Goal: Task Accomplishment & Management: Use online tool/utility

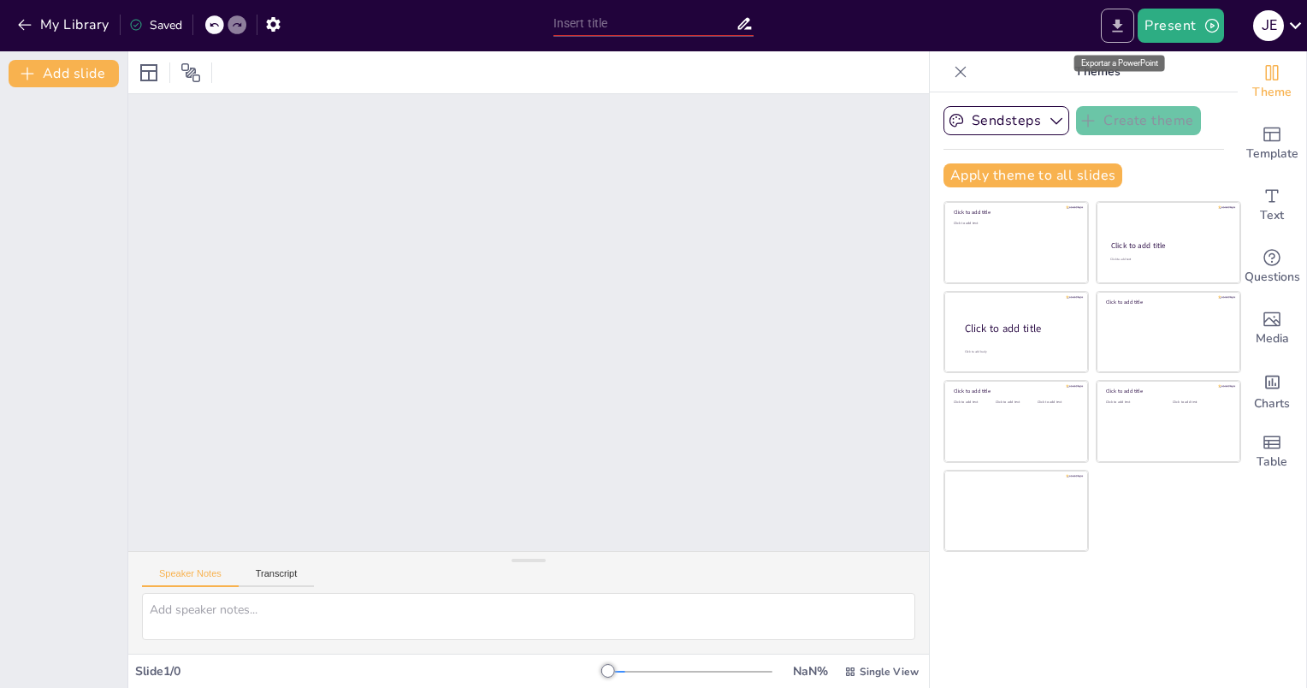
click at [1120, 22] on icon "Export to PowerPoint" at bounding box center [1118, 25] width 10 height 13
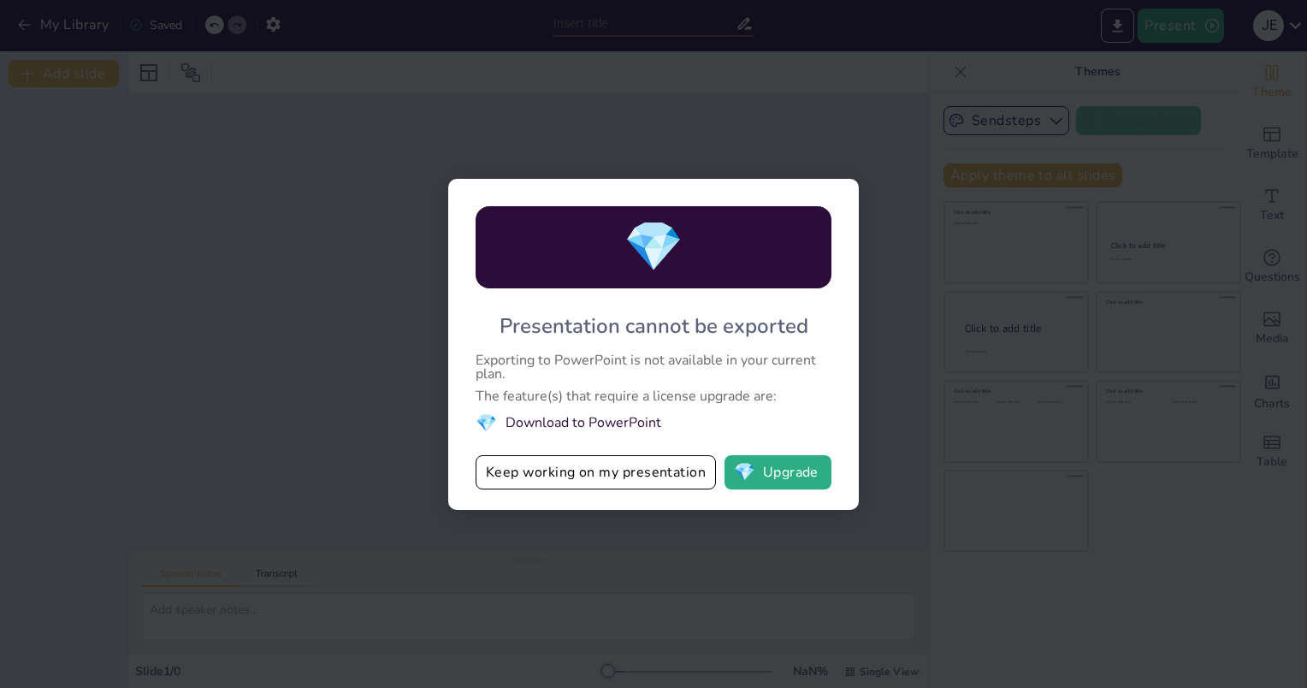
click at [1012, 178] on div "💎 Presentation cannot be exported Exporting to PowerPoint is not available in y…" at bounding box center [653, 344] width 1307 height 688
click at [670, 480] on button "Keep working on my presentation" at bounding box center [596, 472] width 240 height 34
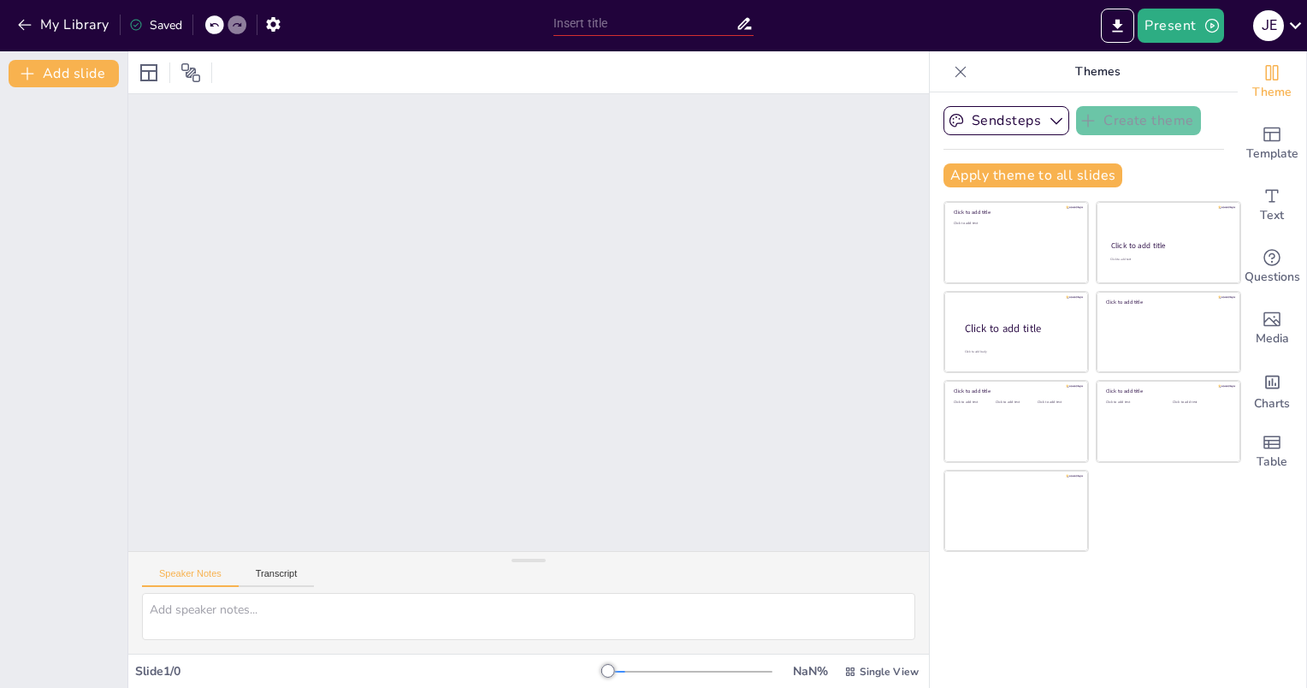
click at [677, 27] on input "text" at bounding box center [644, 23] width 183 height 25
click at [1126, 31] on icon "Export to PowerPoint" at bounding box center [1117, 26] width 18 height 18
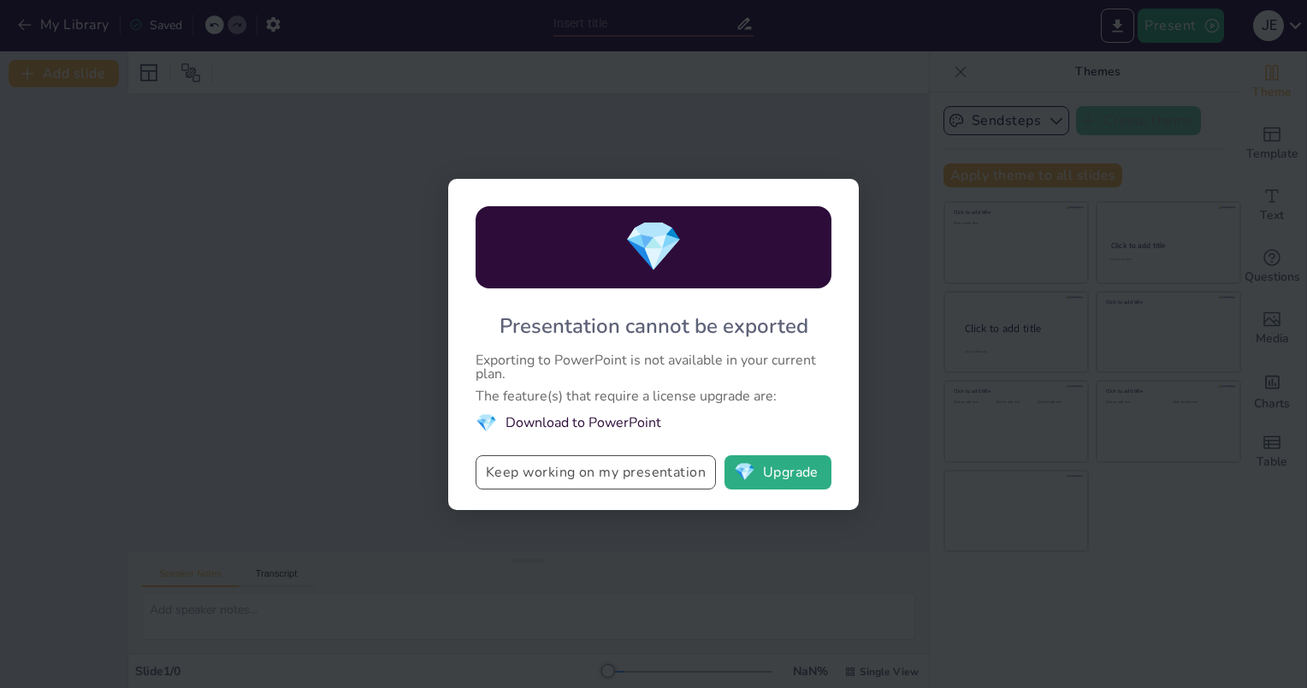
click at [673, 479] on button "Keep working on my presentation" at bounding box center [596, 472] width 240 height 34
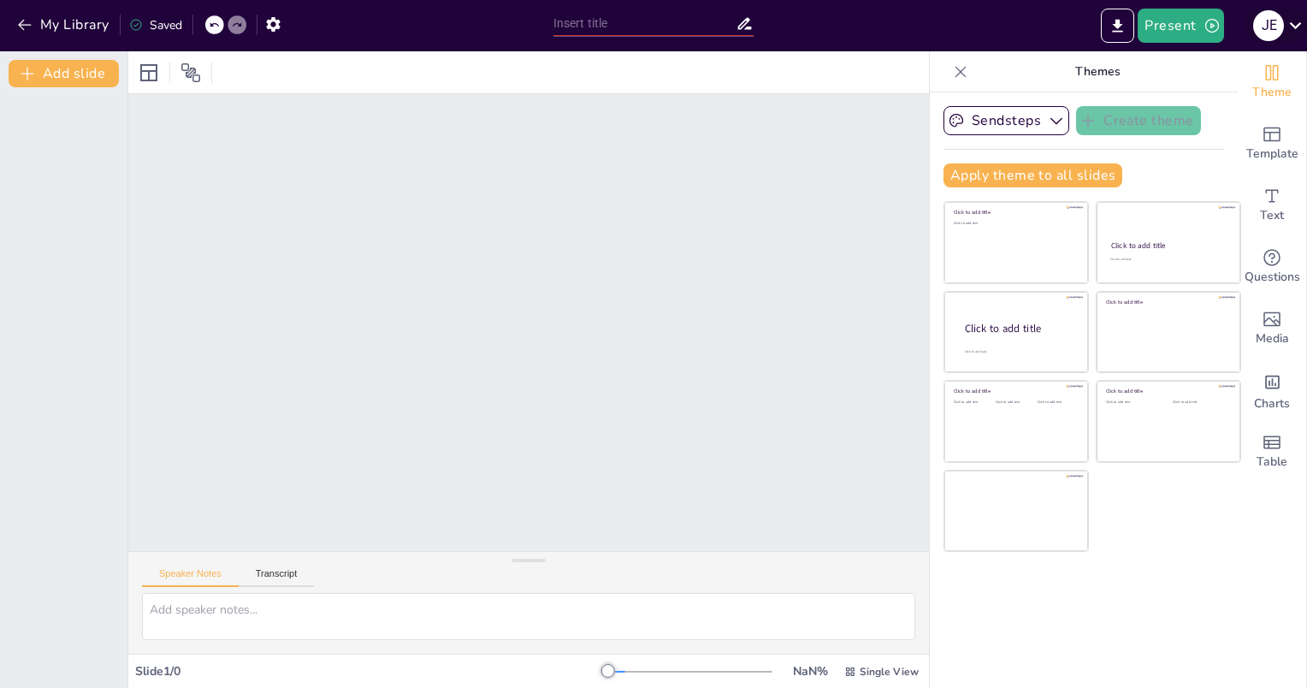
click at [1297, 20] on icon at bounding box center [1295, 25] width 23 height 23
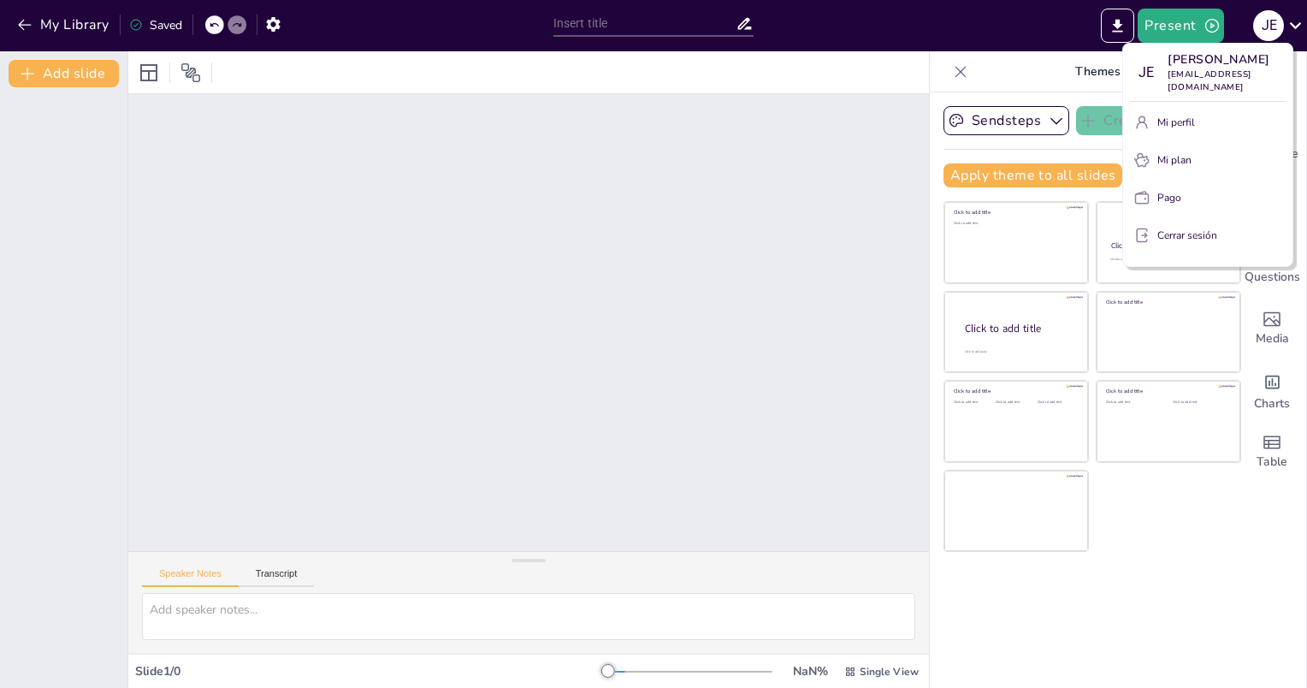
click at [711, 185] on div at bounding box center [653, 344] width 1307 height 688
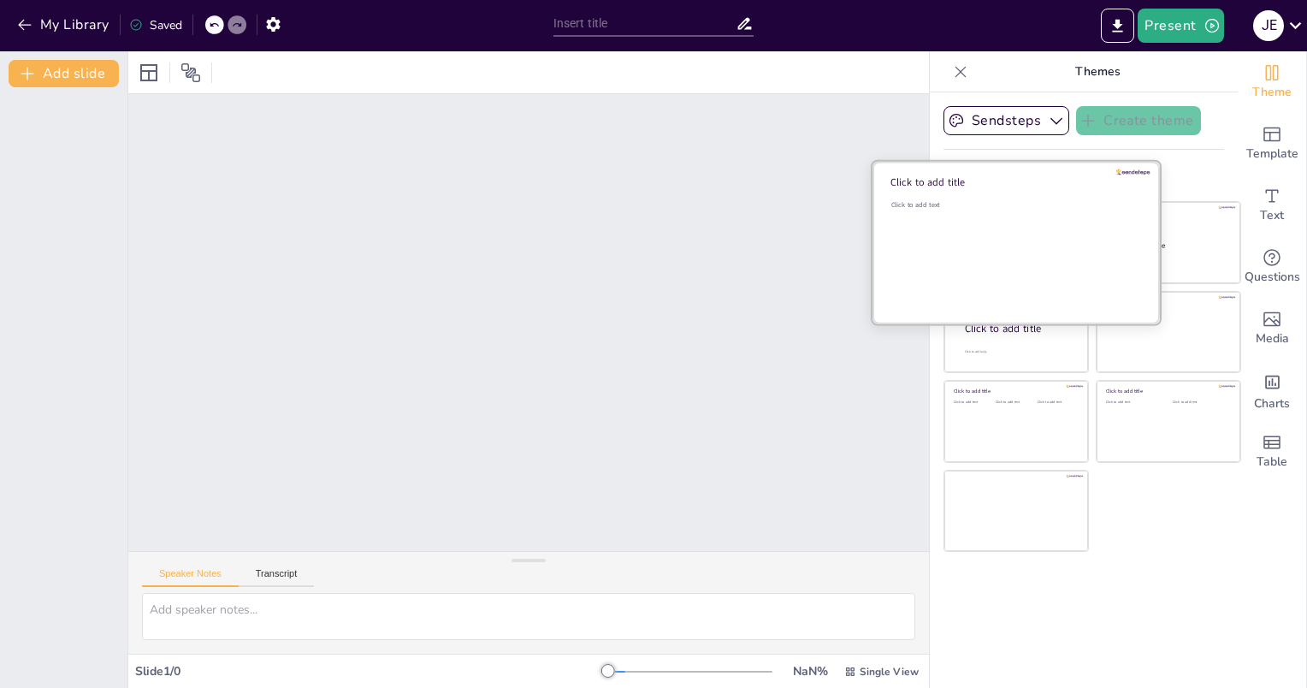
click at [958, 235] on div "Click to add text" at bounding box center [1013, 253] width 245 height 106
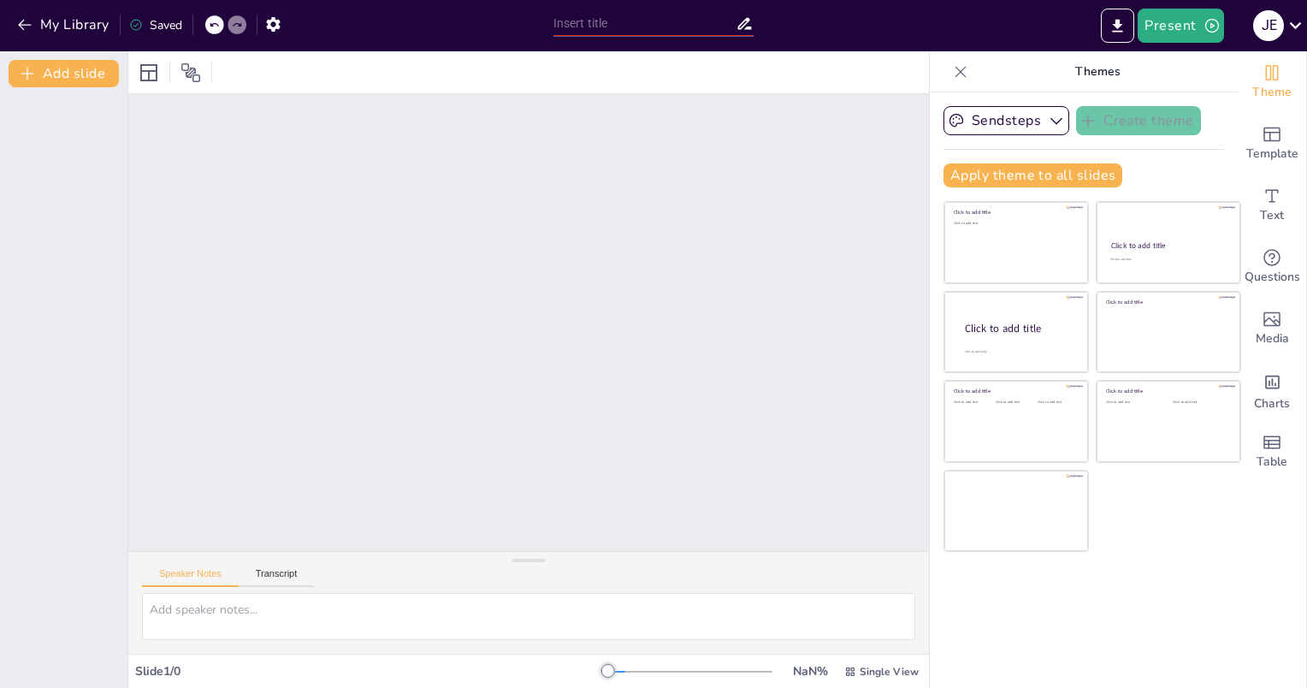
click at [527, 354] on div at bounding box center [528, 322] width 801 height 457
click at [21, 23] on icon "button" at bounding box center [24, 25] width 13 height 11
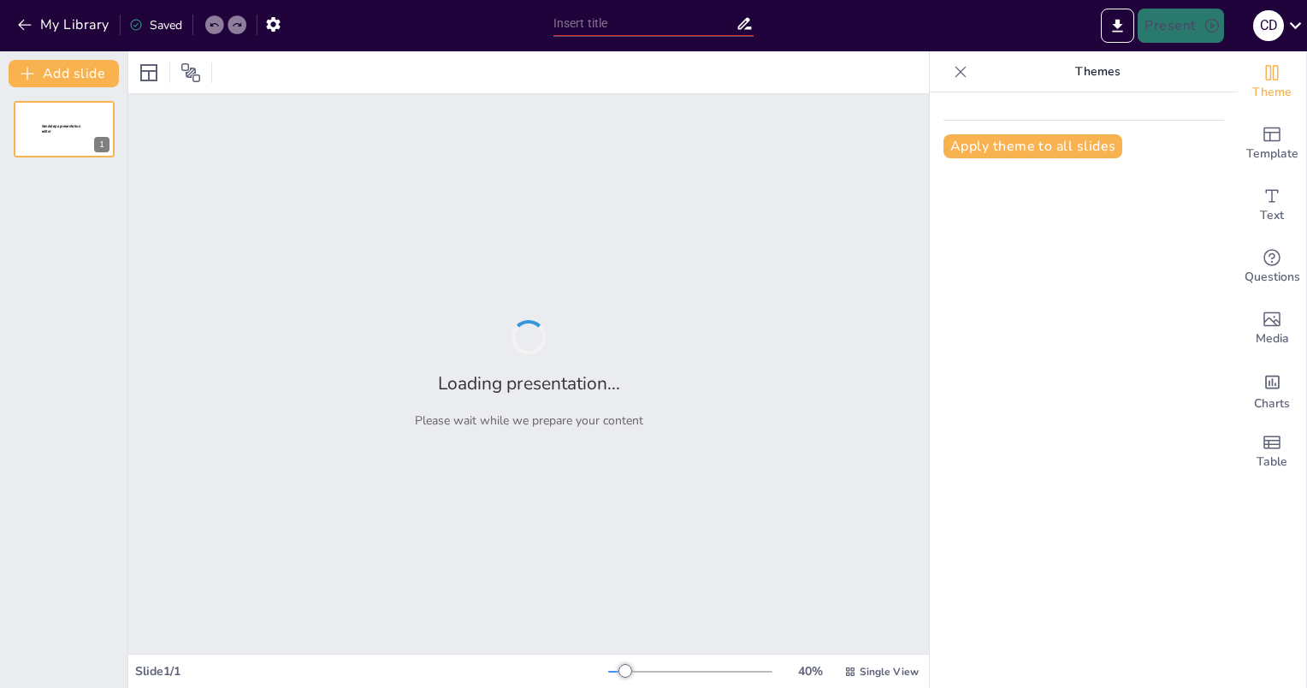
type input "Evaluación de la Prestación del Servicio de Aprovechamiento de Residuos en El S…"
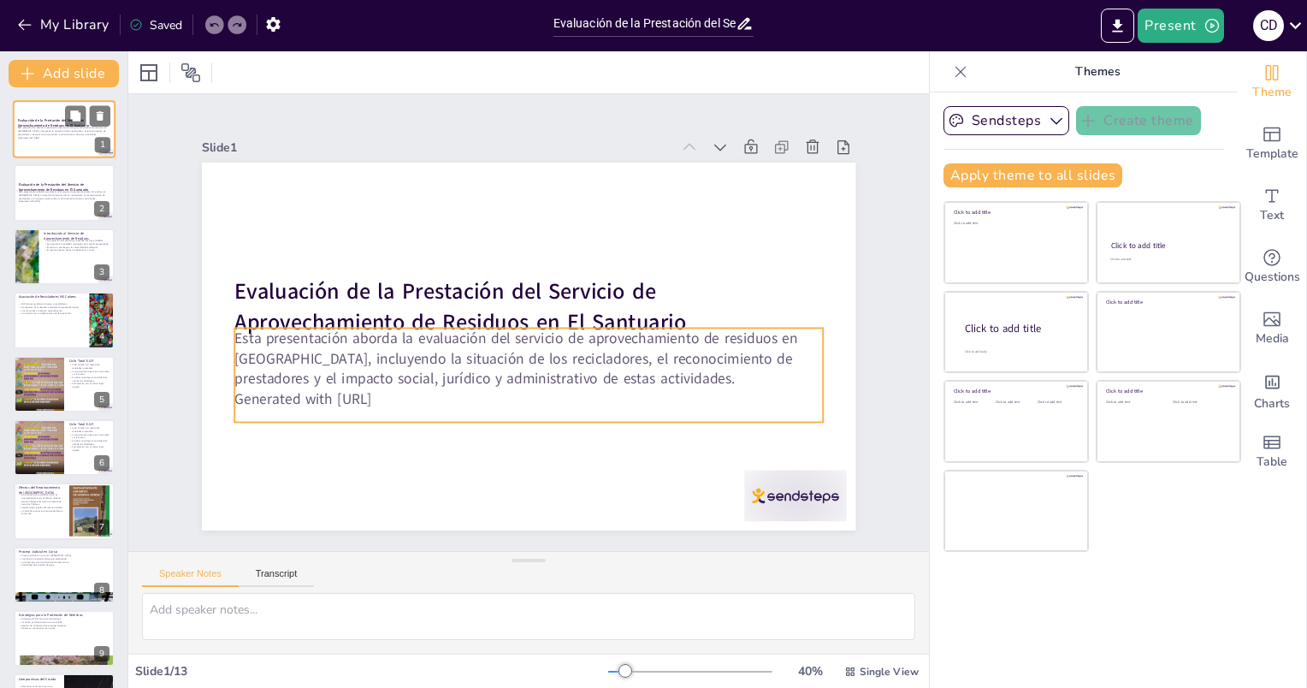
click at [68, 132] on p "Esta presentación aborda la evaluación del servicio de aprovechamiento de resid…" at bounding box center [64, 131] width 92 height 9
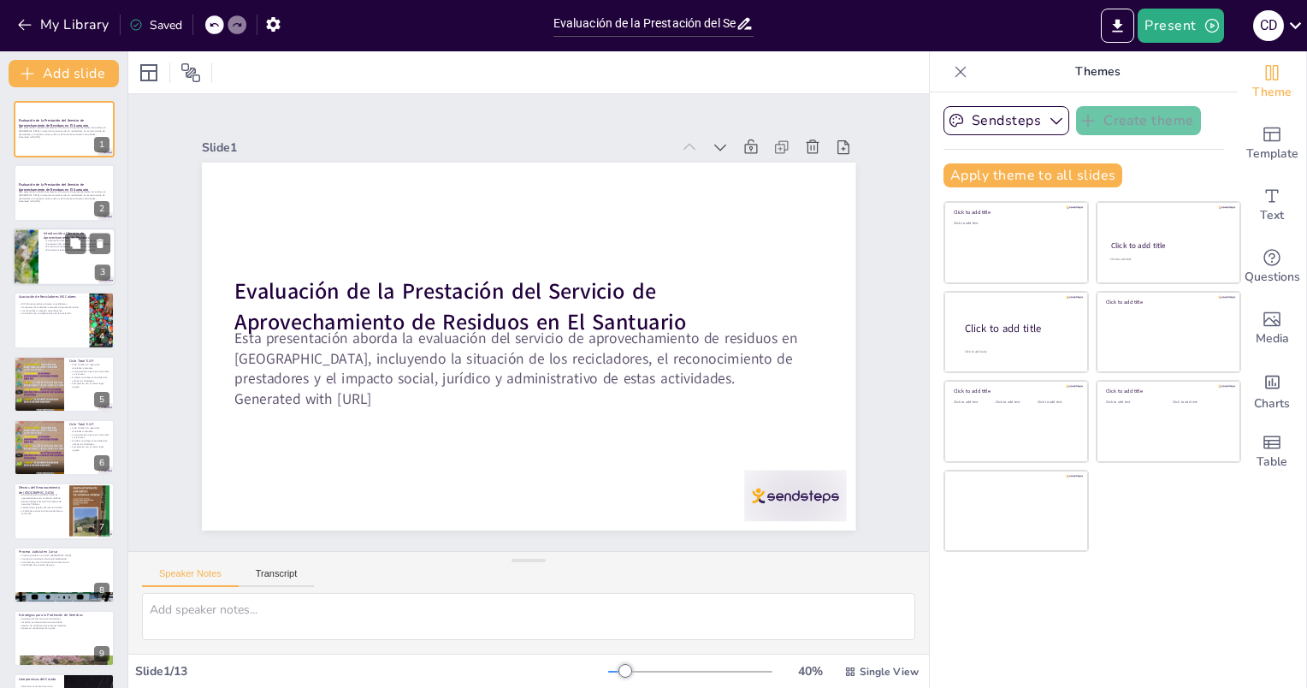
click at [72, 255] on div at bounding box center [64, 257] width 103 height 58
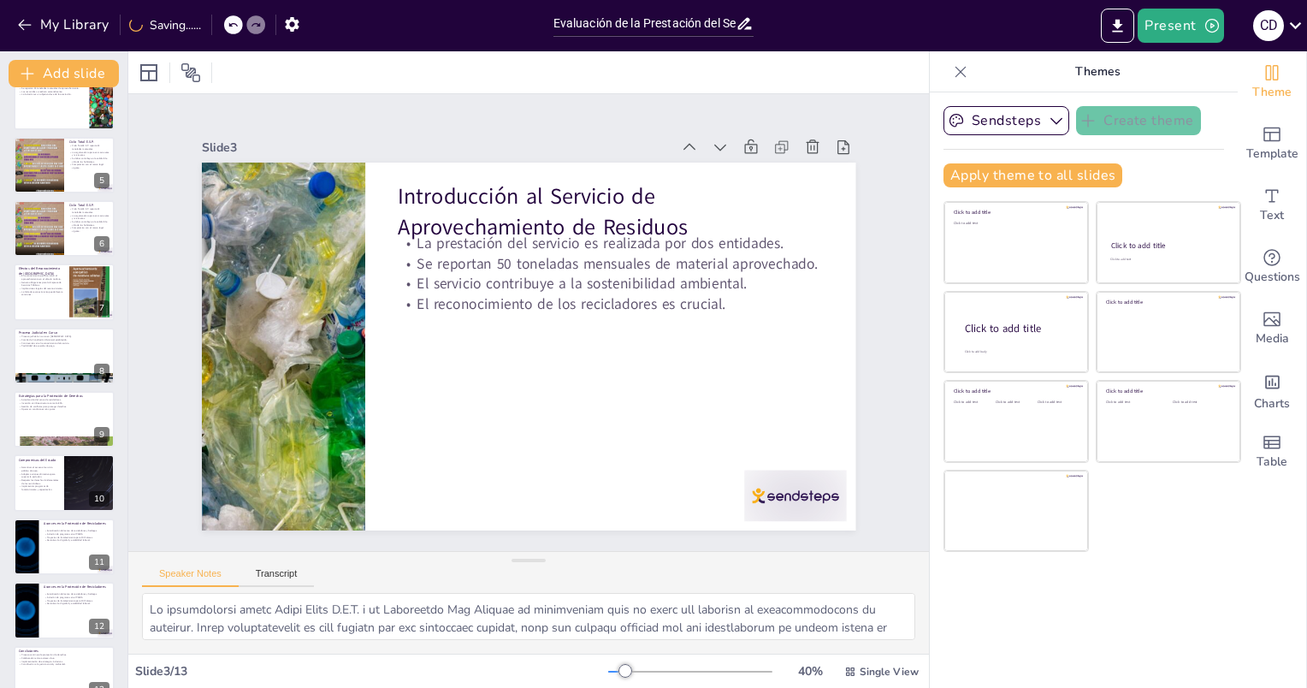
scroll to position [246, 0]
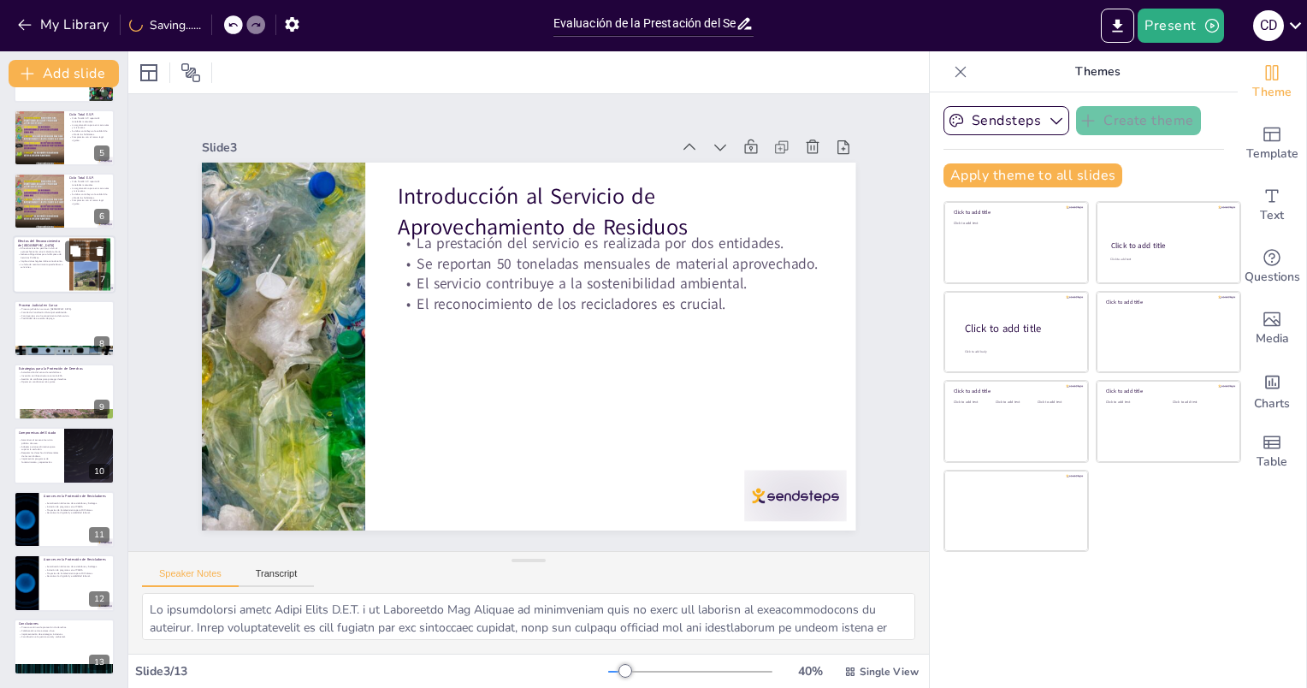
click at [55, 255] on p "Genera obligaciones para la Empresa de Servicios Públicos." at bounding box center [41, 256] width 46 height 6
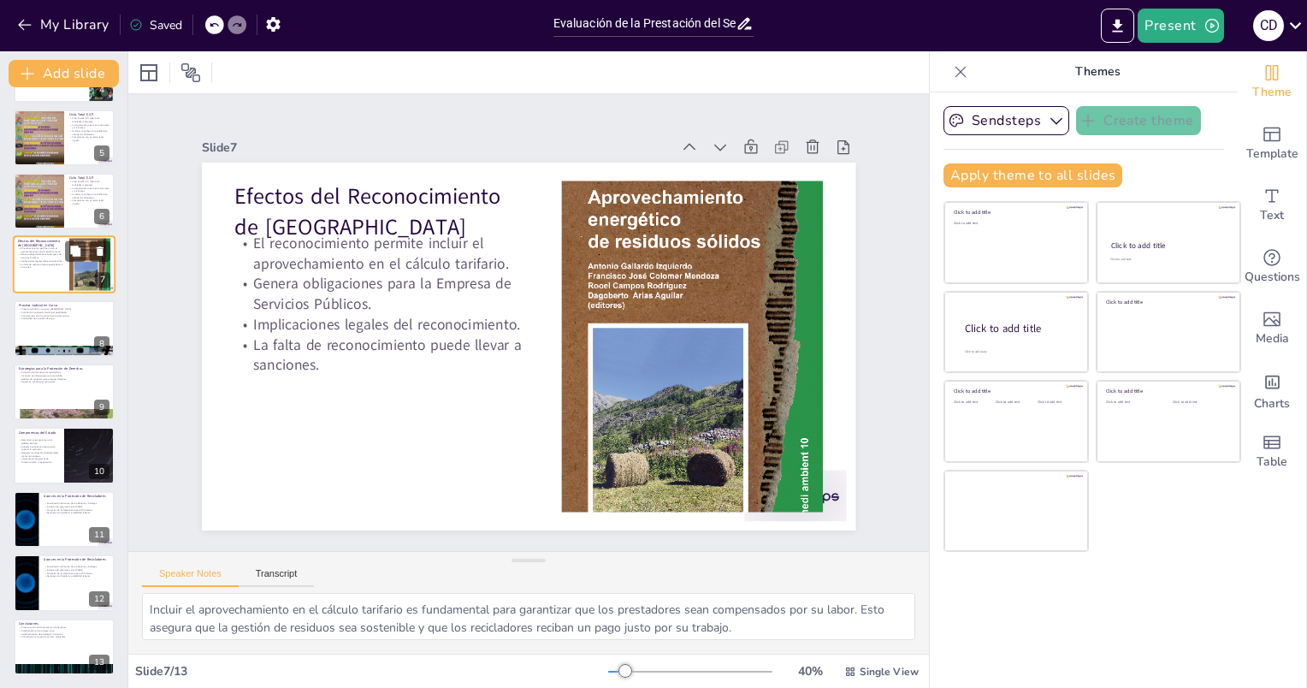
scroll to position [123, 0]
click at [54, 263] on p "La falta de reconocimiento puede llevar a sanciones." at bounding box center [41, 266] width 46 height 6
click at [54, 267] on p "La falta de reconocimiento puede llevar a sanciones." at bounding box center [41, 266] width 46 height 6
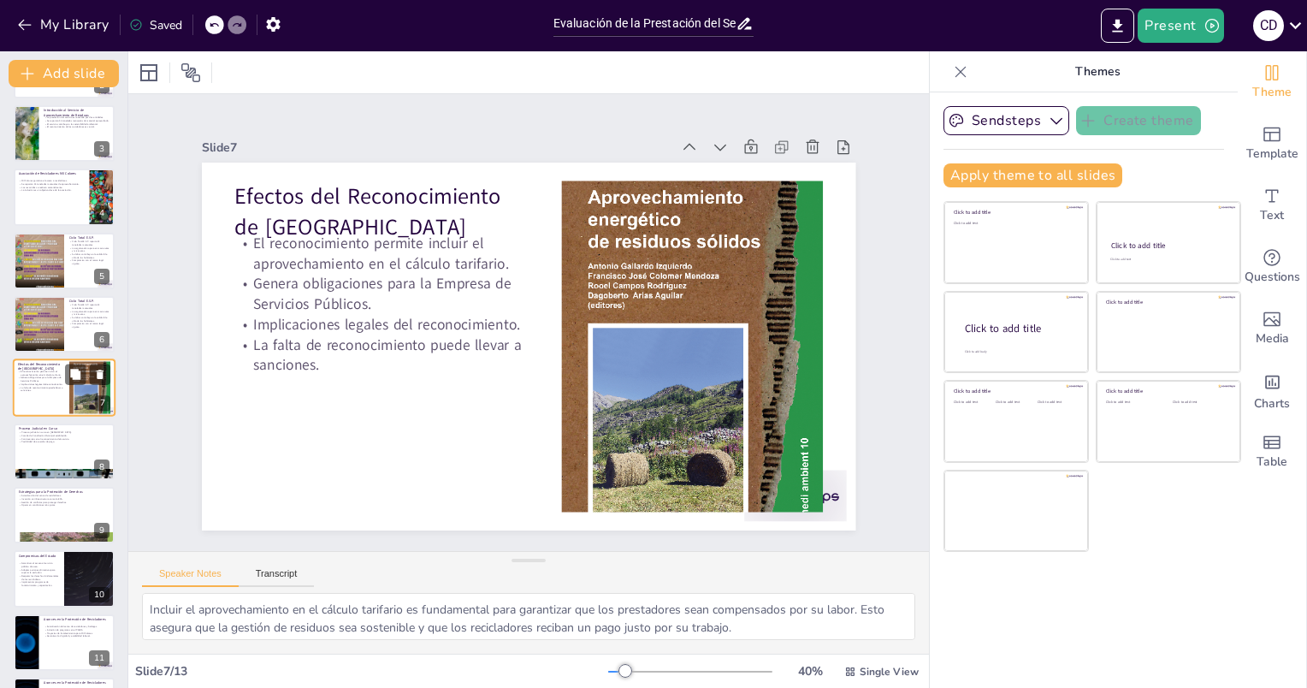
scroll to position [246, 0]
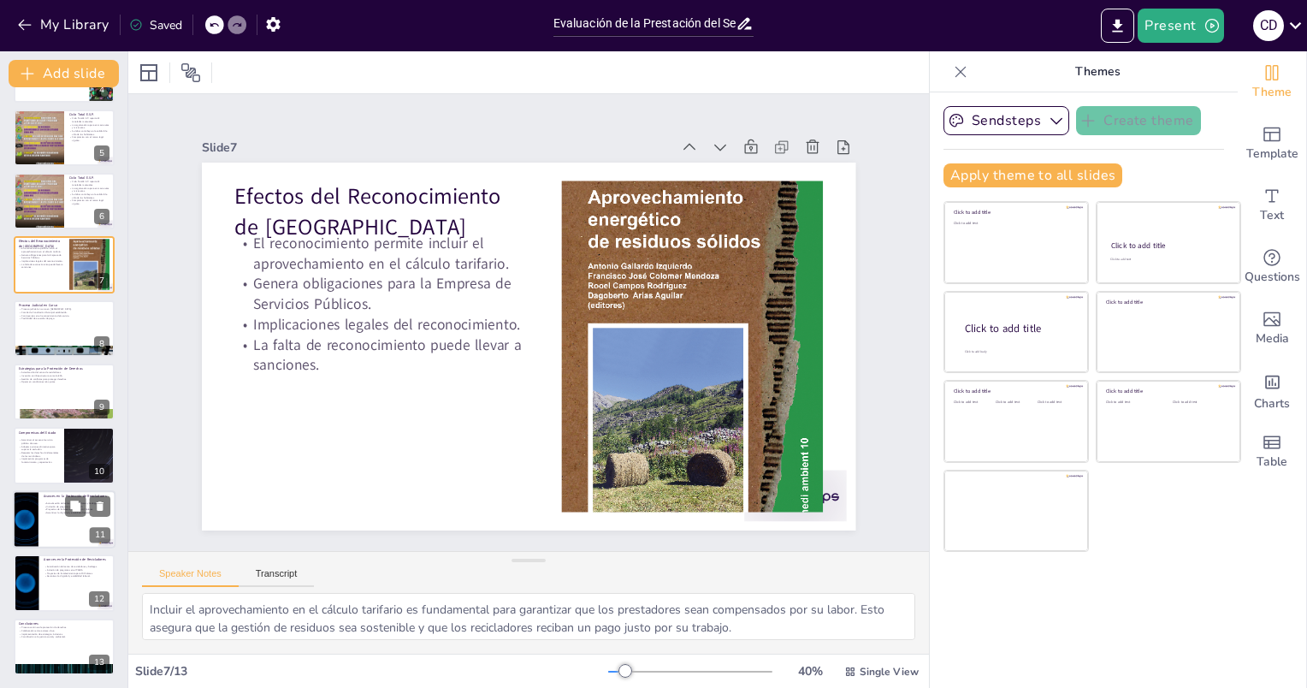
click at [69, 523] on div at bounding box center [64, 519] width 103 height 58
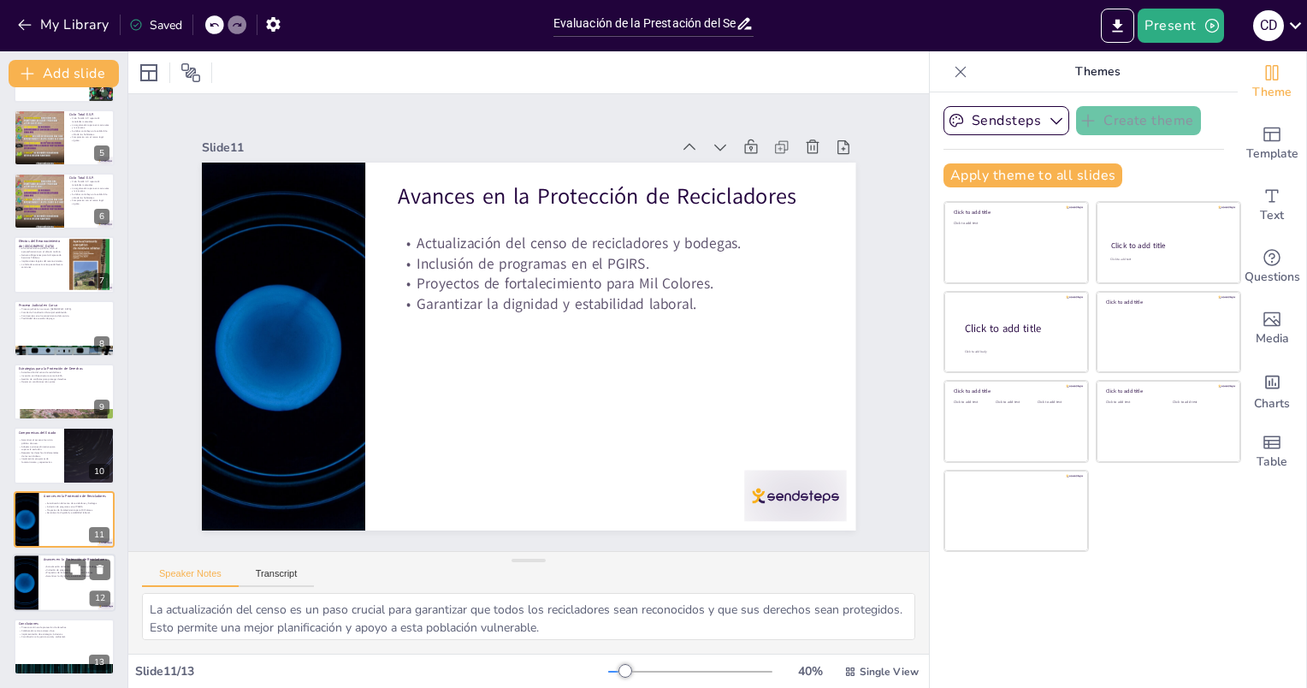
click at [66, 583] on div at bounding box center [64, 582] width 103 height 58
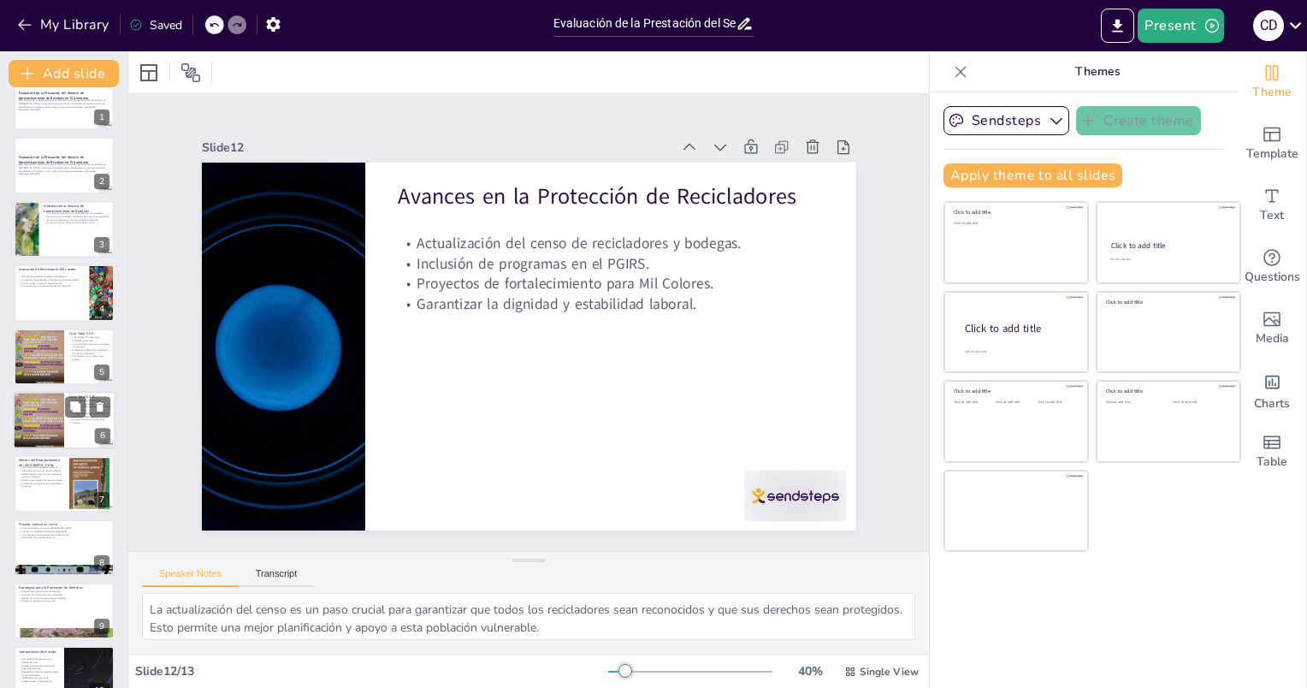
scroll to position [0, 0]
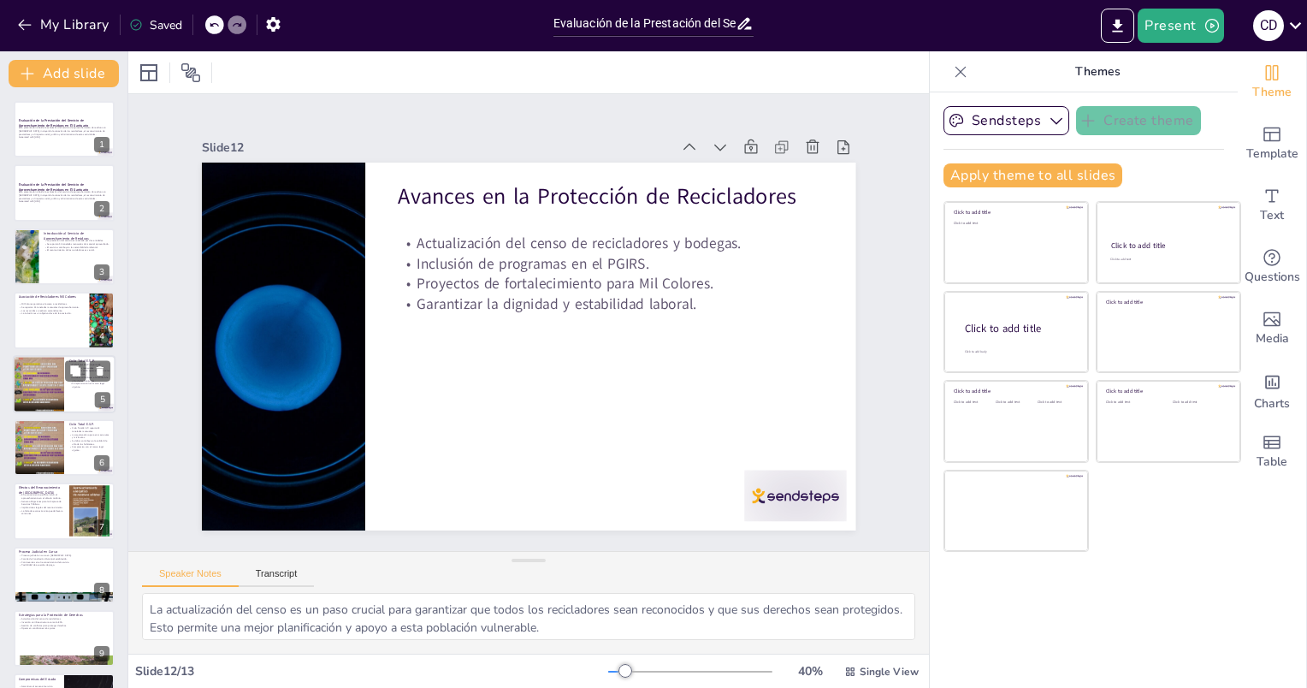
click at [35, 378] on div at bounding box center [38, 384] width 58 height 58
type textarea "Las 22 toneladas mensuales de material aprovechado por Ciclo Total E.S.P. son u…"
